Goal: Task Accomplishment & Management: Manage account settings

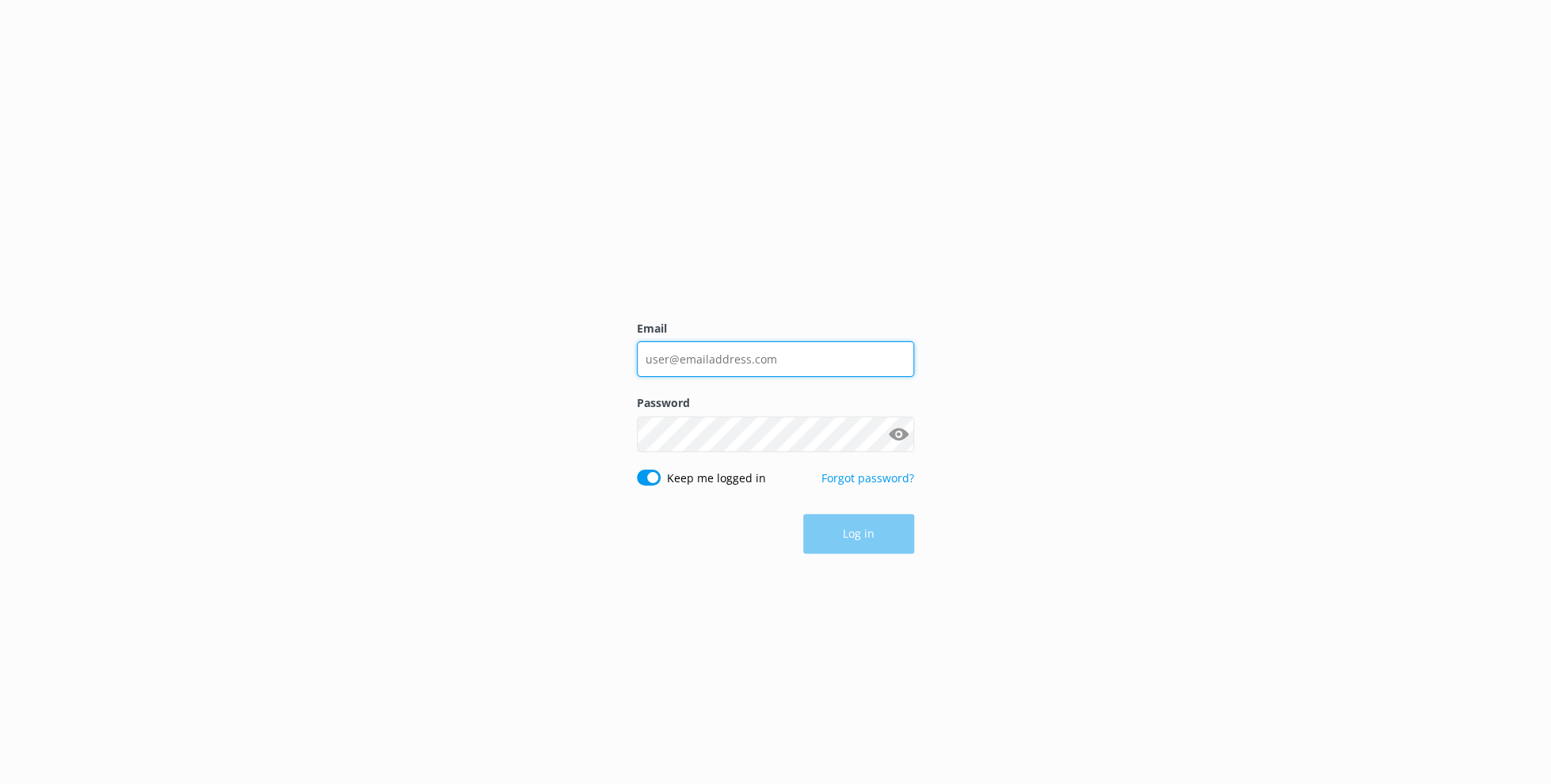
type input "contact@thehairycoo.com"
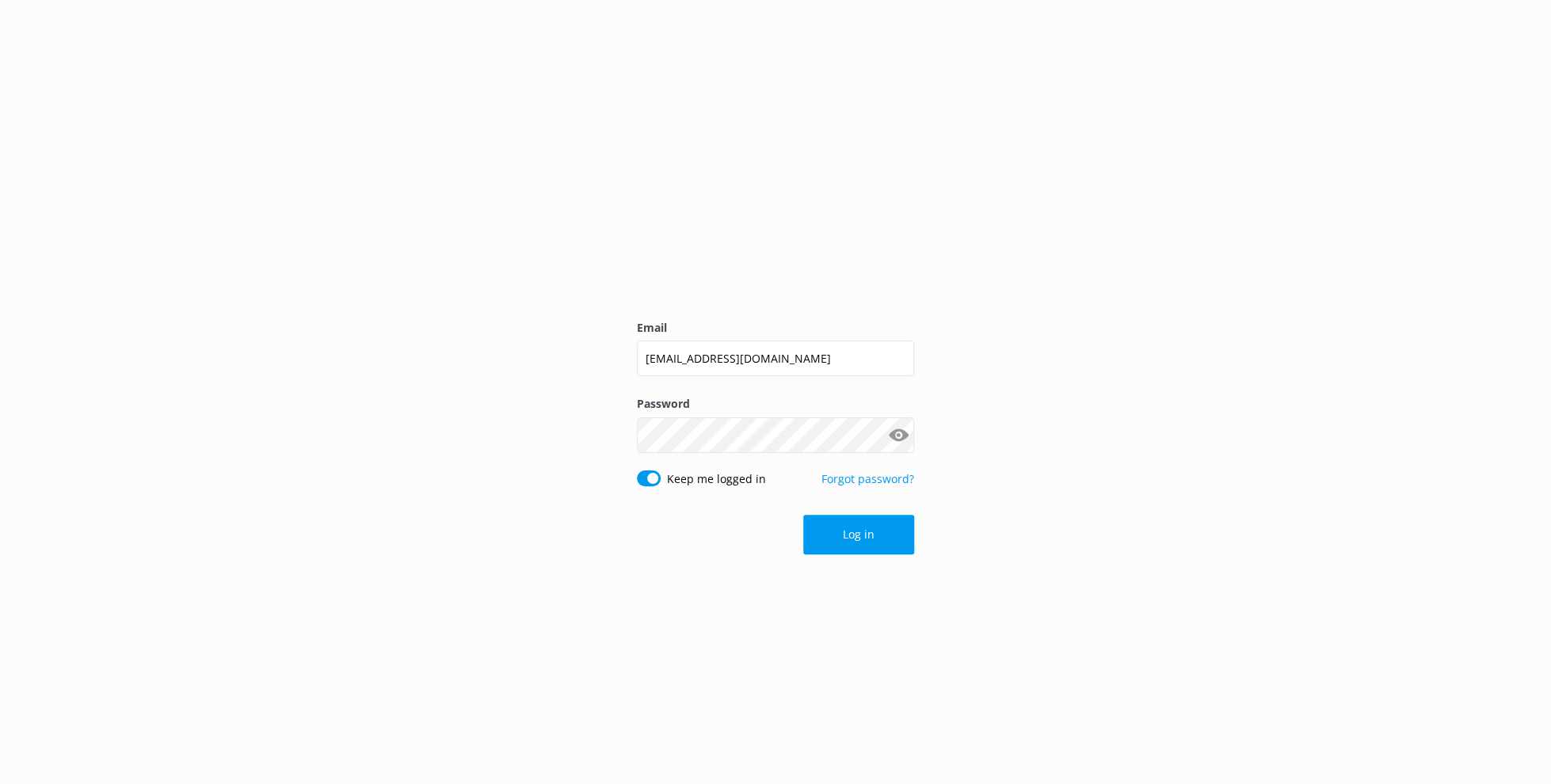
click at [878, 521] on div "Log in" at bounding box center [776, 534] width 277 height 39
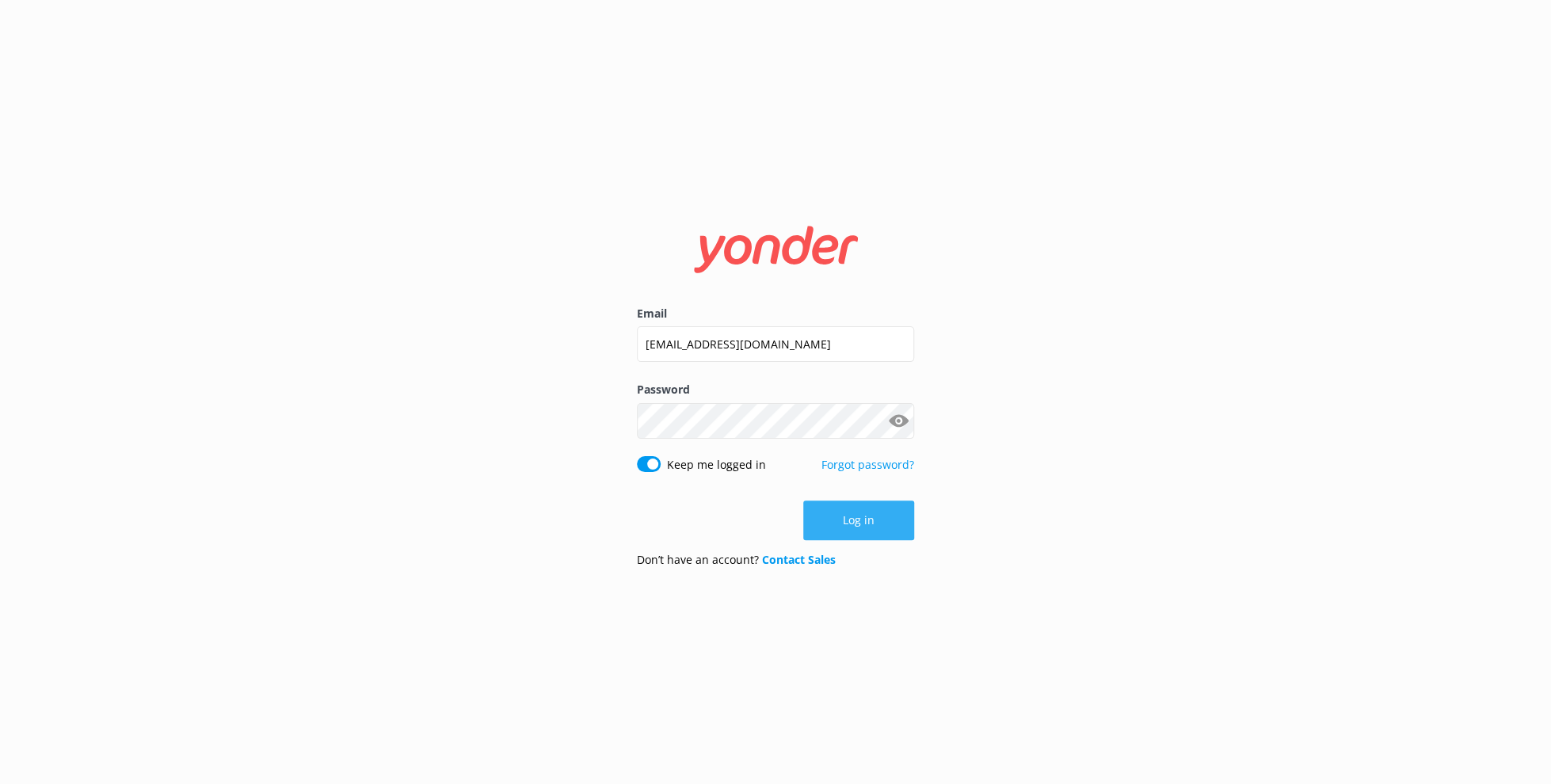
click at [870, 537] on button "Log in" at bounding box center [858, 519] width 111 height 39
